Goal: Book appointment/travel/reservation

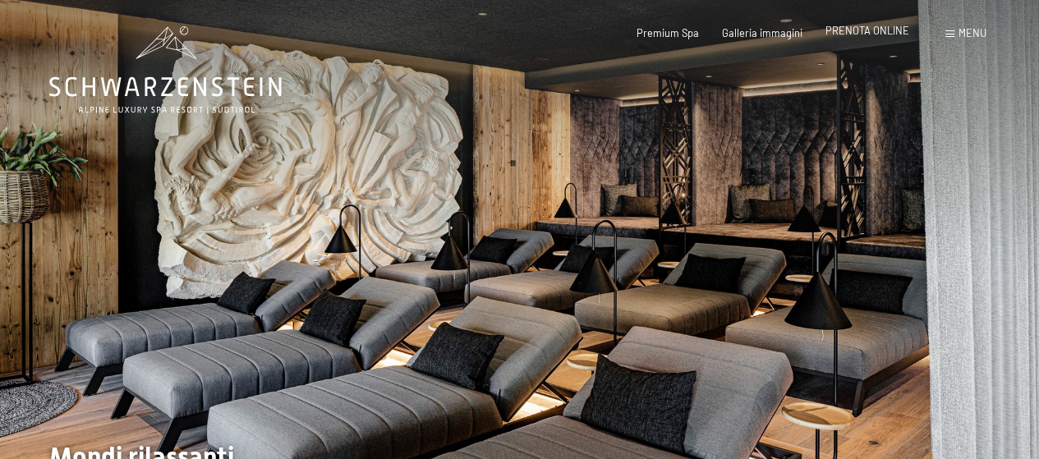
click at [880, 29] on span "PRENOTA ONLINE" at bounding box center [867, 30] width 84 height 13
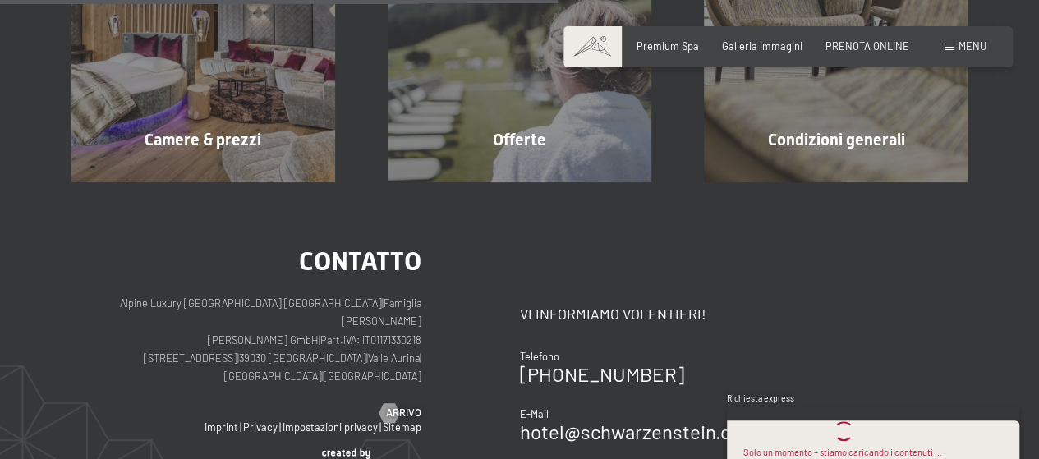
scroll to position [501, 0]
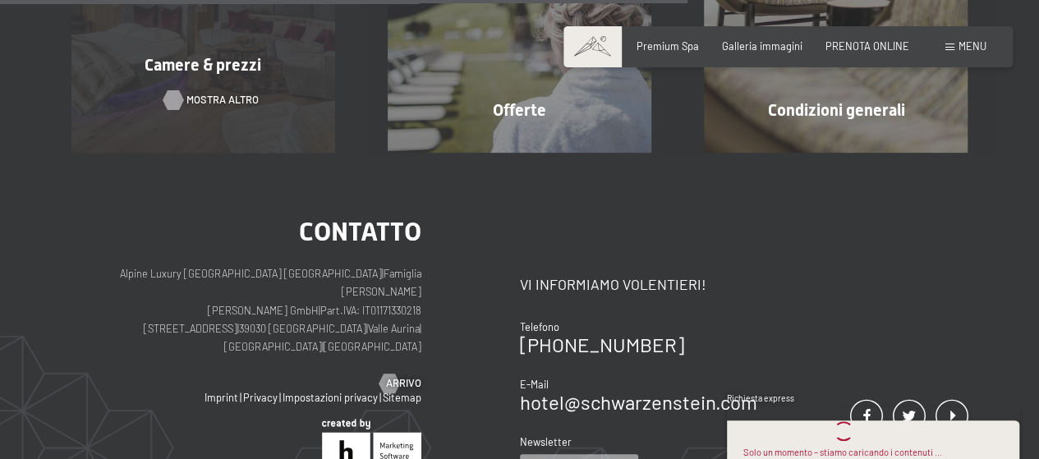
click at [235, 96] on span "mostra altro" at bounding box center [222, 100] width 72 height 15
click at [215, 71] on span "Camere & prezzi" at bounding box center [203, 65] width 117 height 20
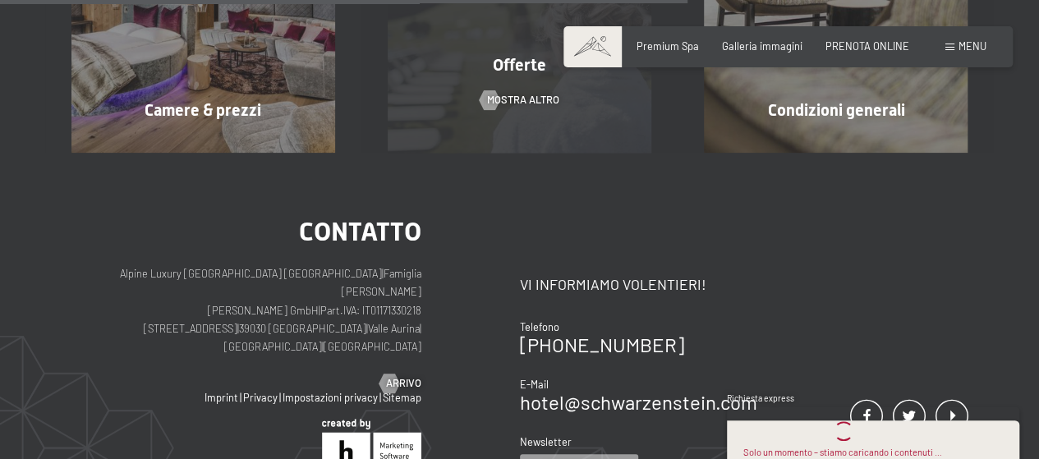
click at [520, 70] on span "Offerte" at bounding box center [519, 65] width 53 height 20
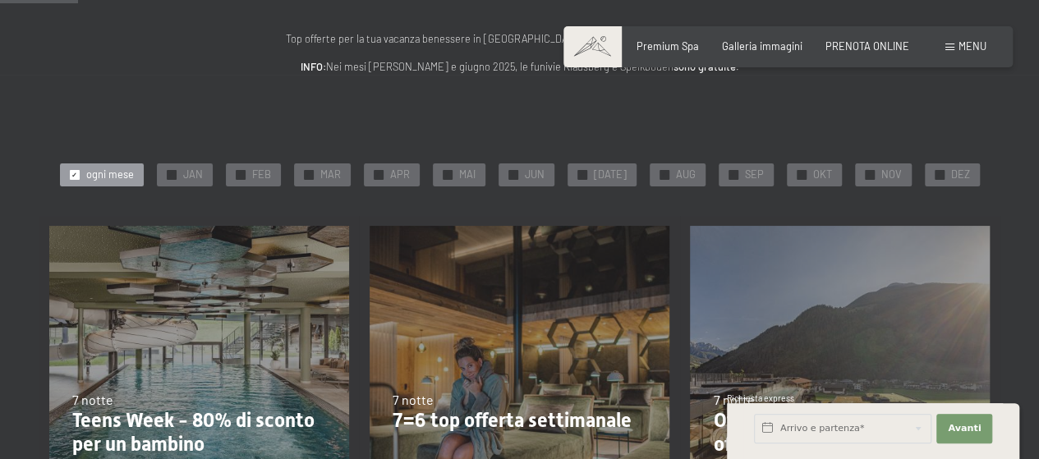
scroll to position [204, 0]
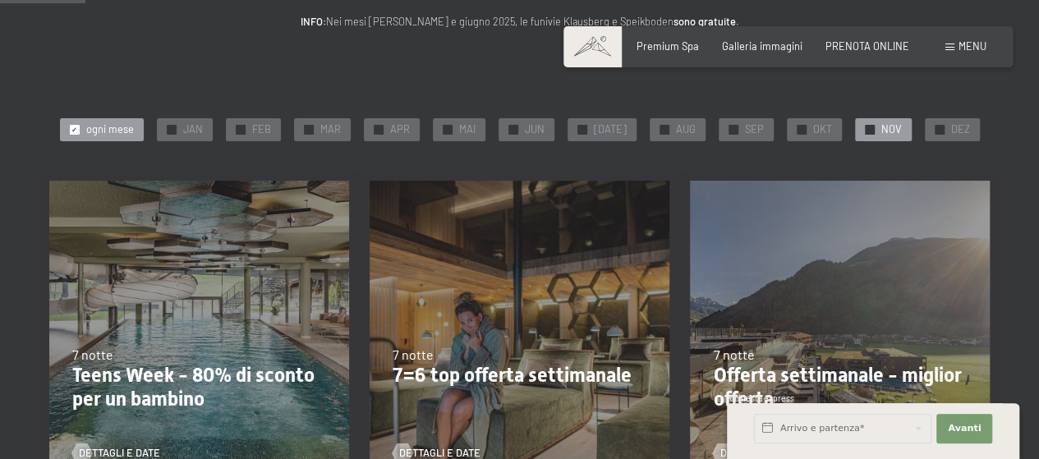
click at [855, 126] on div "✓ NOV" at bounding box center [883, 129] width 57 height 23
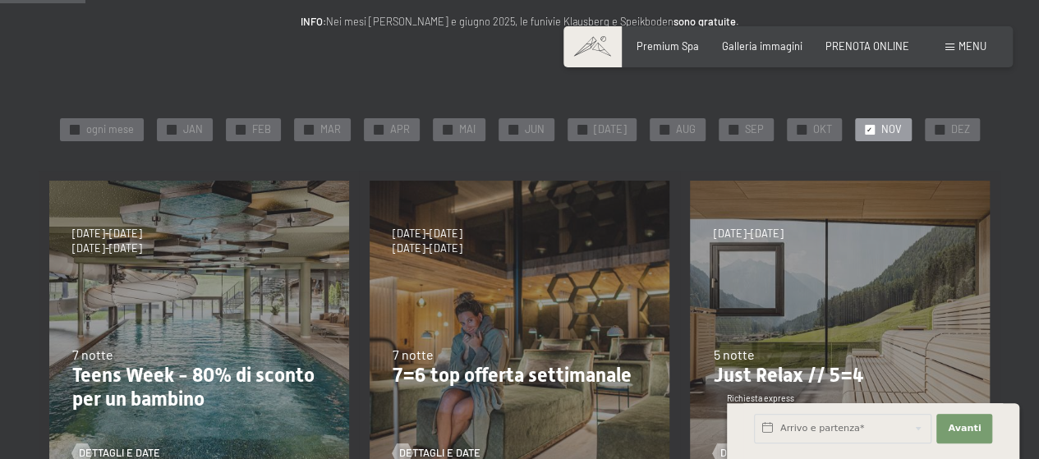
drag, startPoint x: 1037, startPoint y: 83, endPoint x: 1043, endPoint y: 92, distance: 10.7
click at [1037, 85] on section "✓ ogni mese ✓ JAN ✓ FEB ✓ MAR ✓ APR ✓ MAI ✓ JUN ✓ JUL ✓ AUG ✓ SEP ✓ OKT ✓ NOV ✓…" at bounding box center [519, 453] width 1039 height 847
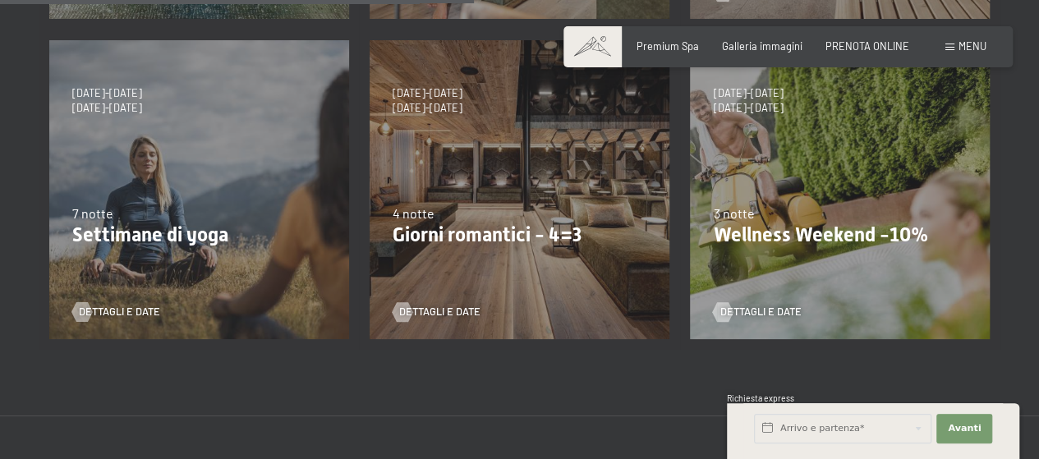
scroll to position [690, 0]
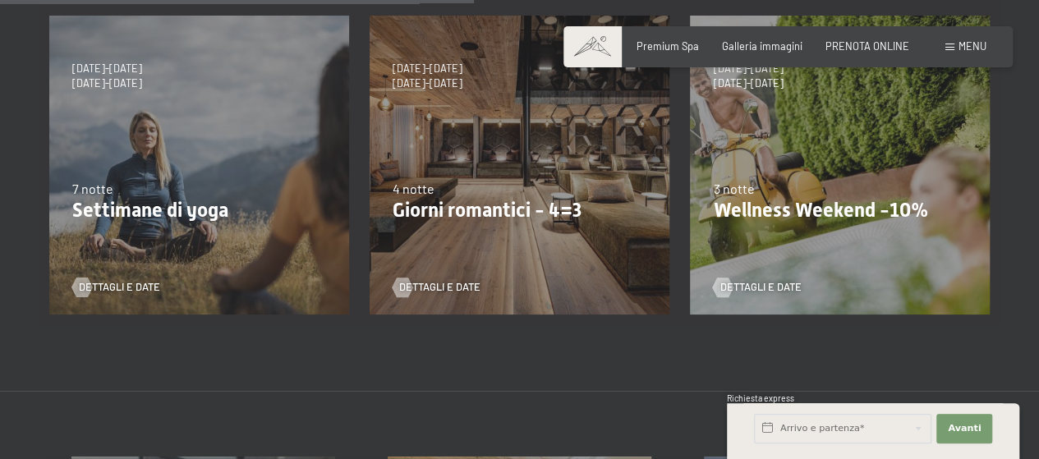
drag, startPoint x: 1048, startPoint y: 90, endPoint x: 1026, endPoint y: 195, distance: 108.2
click at [1026, 195] on html "Prenotazione Richiesta Premium Spa Galleria immagini PRENOTA ONLINE Menu DE IT …" at bounding box center [519, 349] width 1039 height 2078
click at [404, 289] on div at bounding box center [402, 288] width 11 height 20
